Goal: Information Seeking & Learning: Stay updated

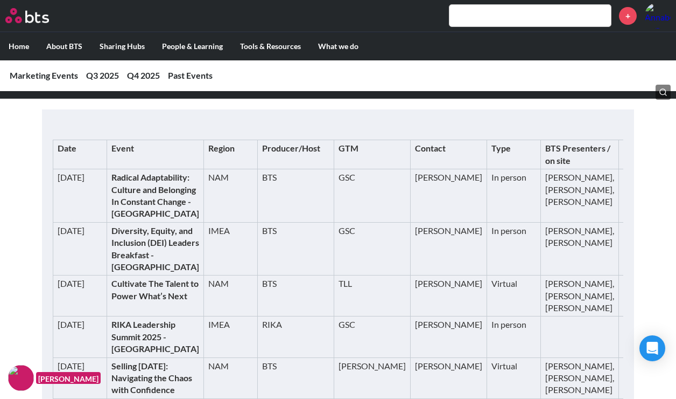
scroll to position [192, 0]
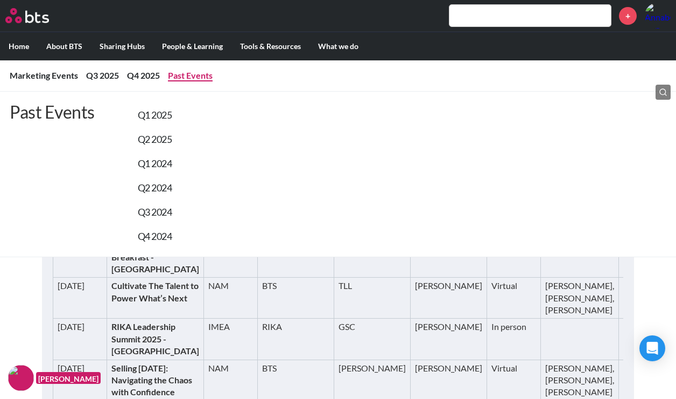
click at [196, 69] on li "Past Events Past Events Q1 2025 Q2 2025 Q1 2024 Q2 2024 Q3 2024 Q4 2024" at bounding box center [190, 75] width 45 height 12
click at [165, 118] on link "Q1 2025" at bounding box center [155, 115] width 34 height 12
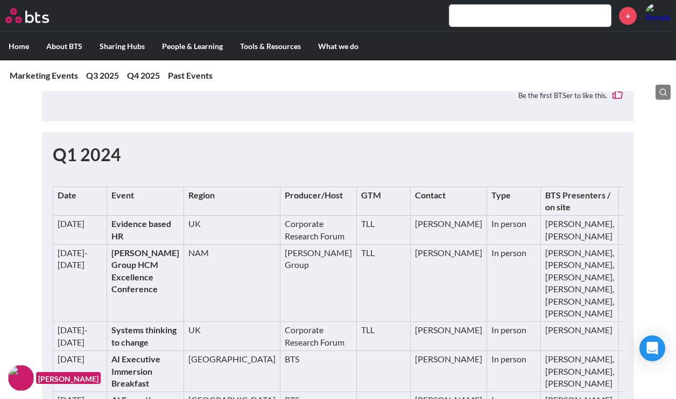
scroll to position [3418, 0]
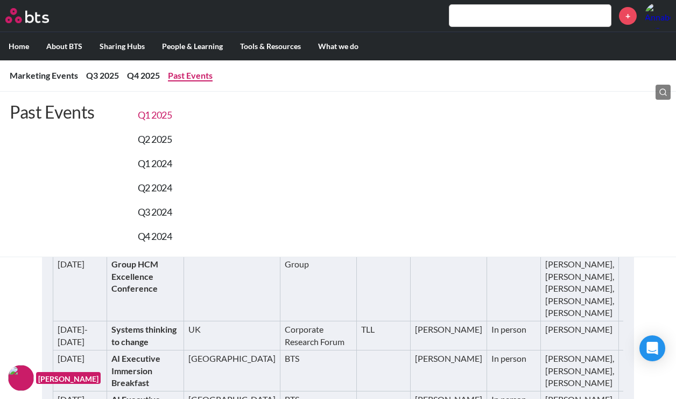
click at [163, 116] on link "Q1 2025" at bounding box center [155, 115] width 34 height 12
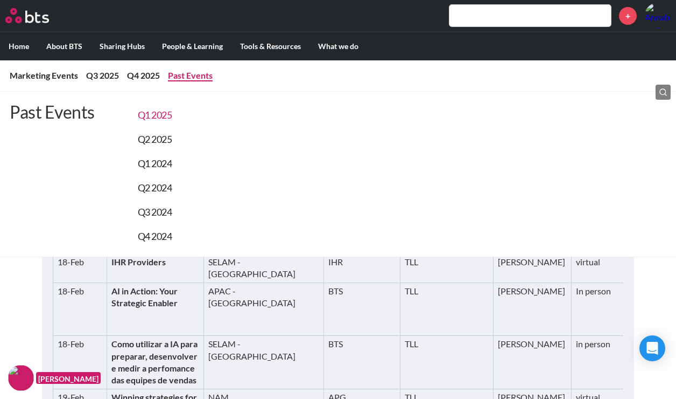
scroll to position [1849, 0]
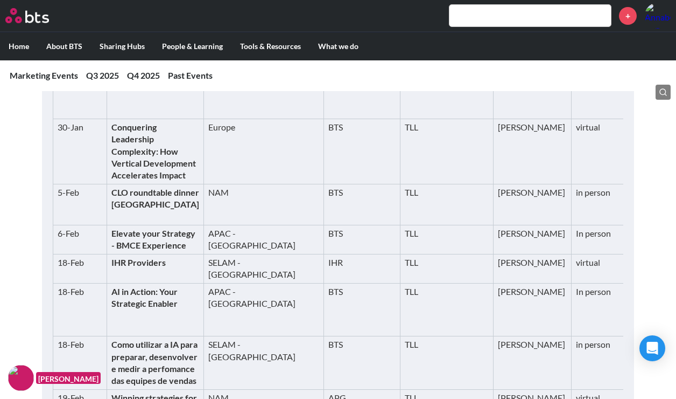
click at [225, 53] on td "NAM" at bounding box center [264, 32] width 120 height 41
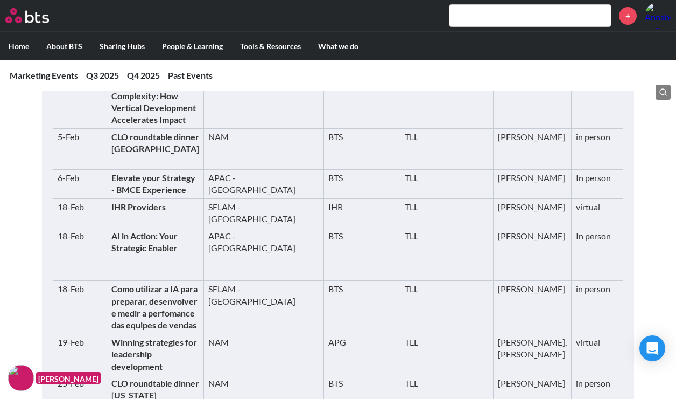
scroll to position [1902, 0]
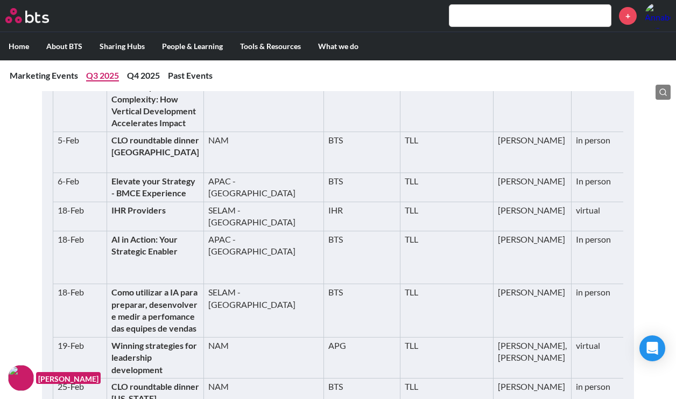
click at [103, 76] on link "Q3 2025" at bounding box center [102, 75] width 33 height 10
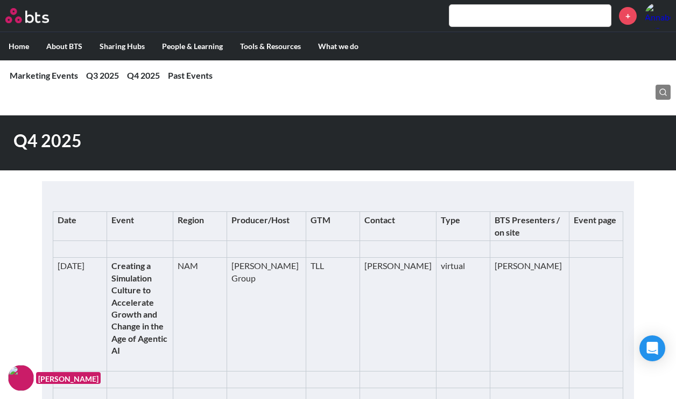
scroll to position [960, 0]
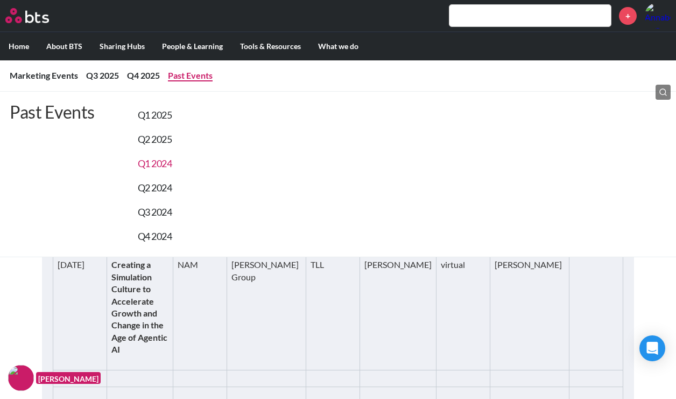
click at [159, 166] on link "Q1 2024" at bounding box center [155, 163] width 34 height 12
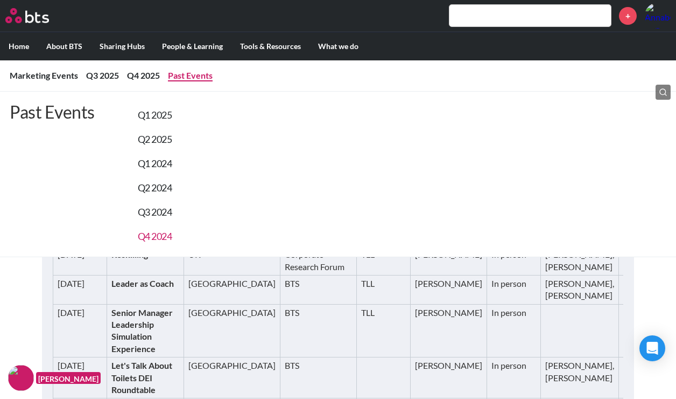
click at [152, 233] on link "Q4 2024" at bounding box center [155, 236] width 34 height 12
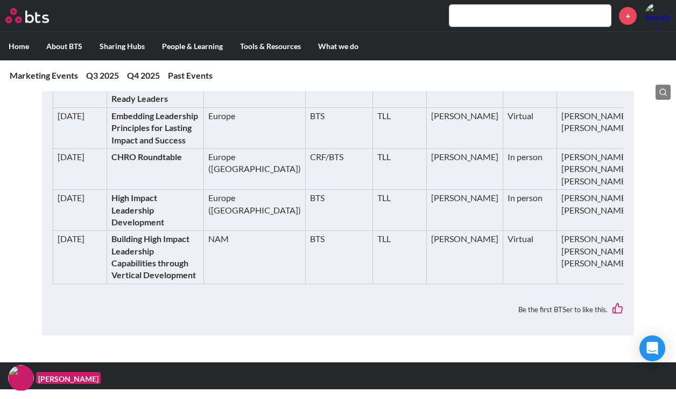
scroll to position [7154, 0]
click at [107, 74] on link "Q3 2025" at bounding box center [102, 75] width 33 height 10
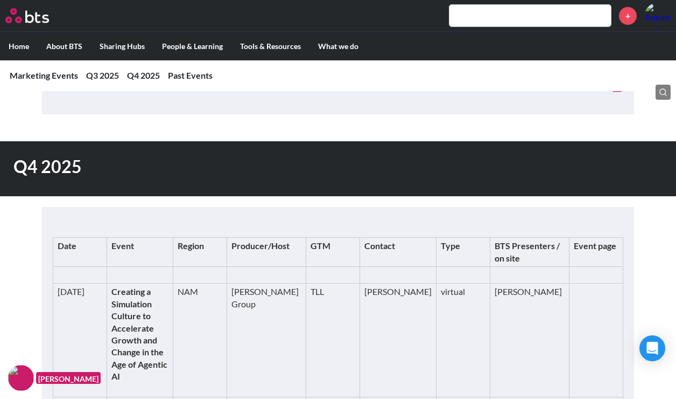
scroll to position [933, 0]
